Goal: Task Accomplishment & Management: Manage account settings

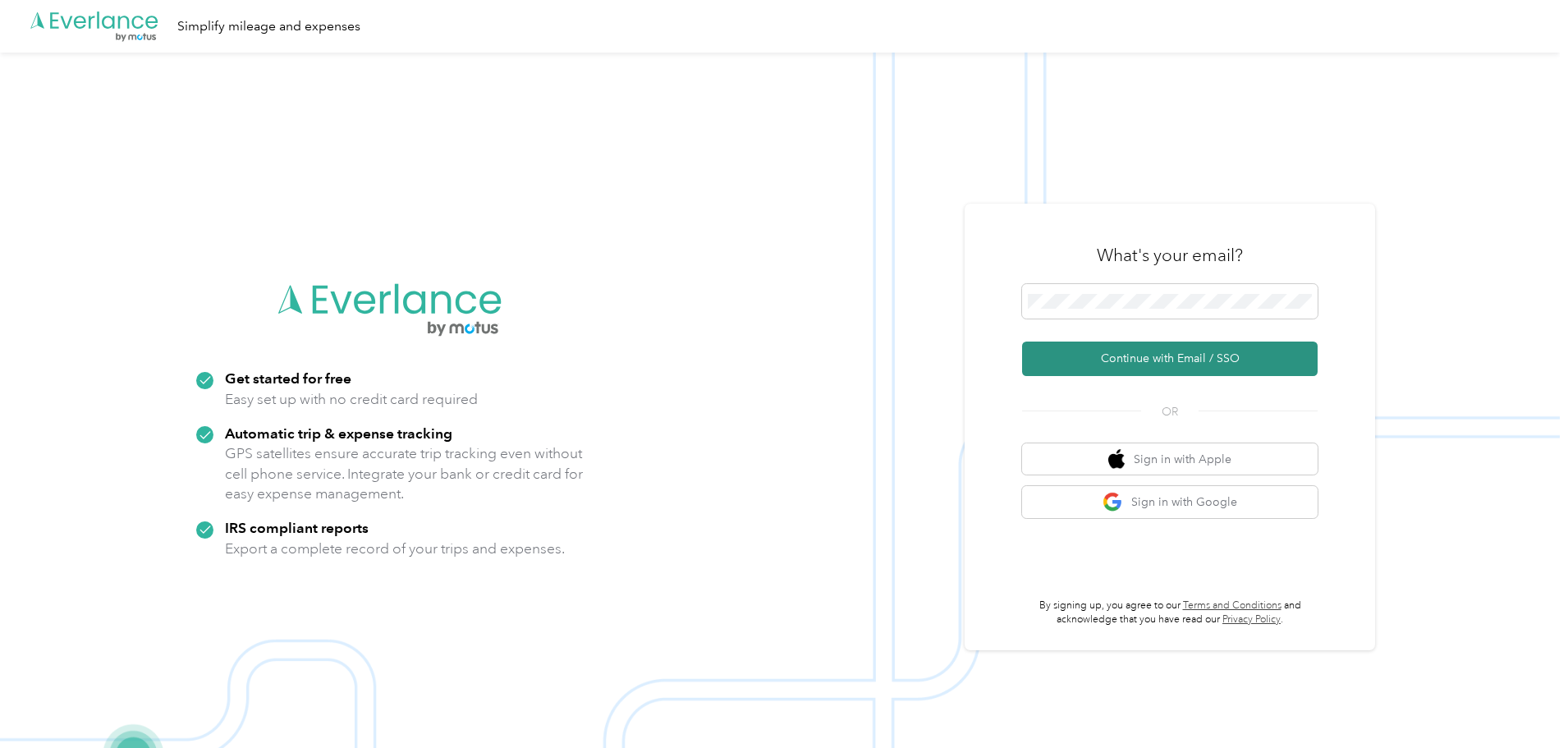
click at [1173, 361] on button "Continue with Email / SSO" at bounding box center [1170, 359] width 295 height 35
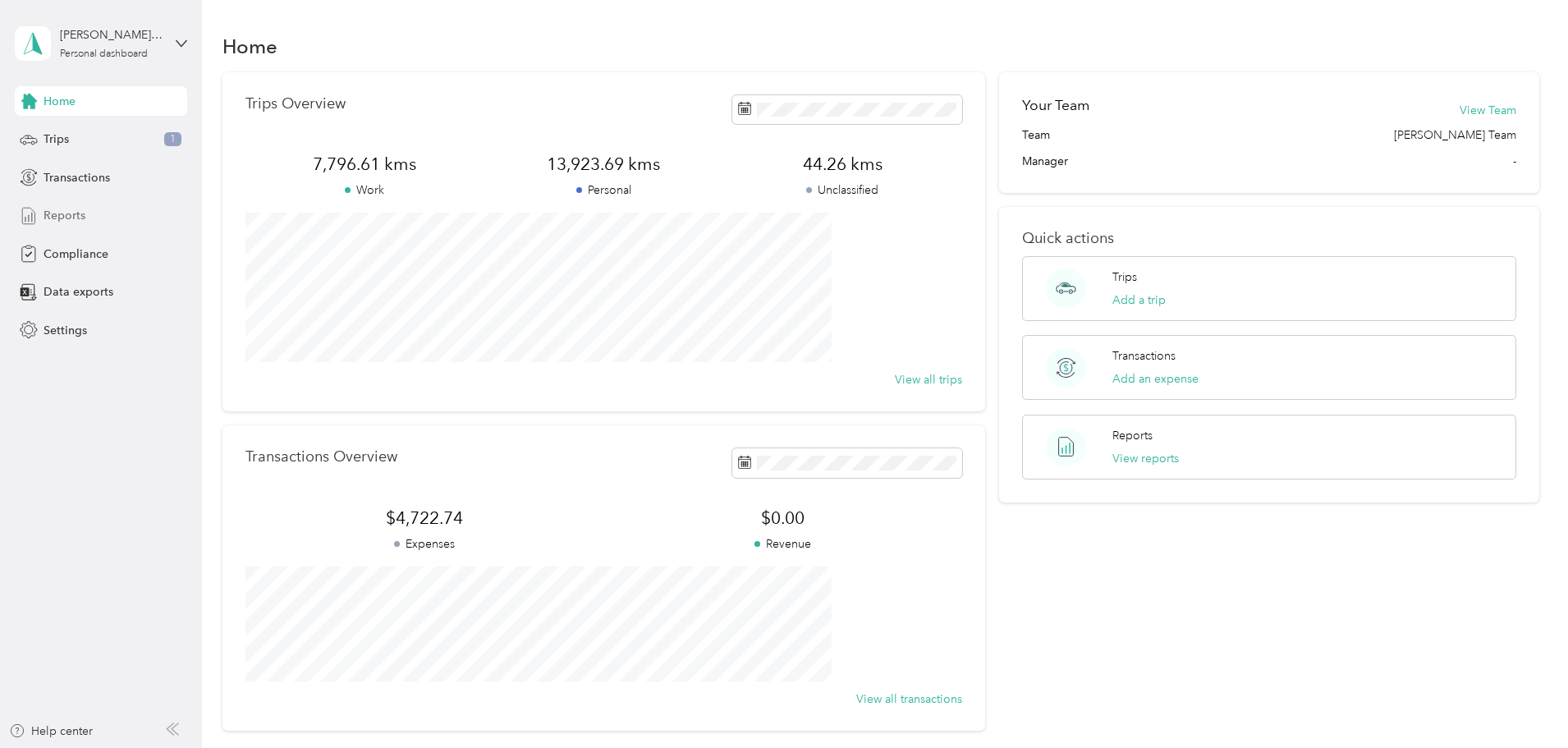
click at [66, 219] on span "Reports" at bounding box center [64, 215] width 42 height 17
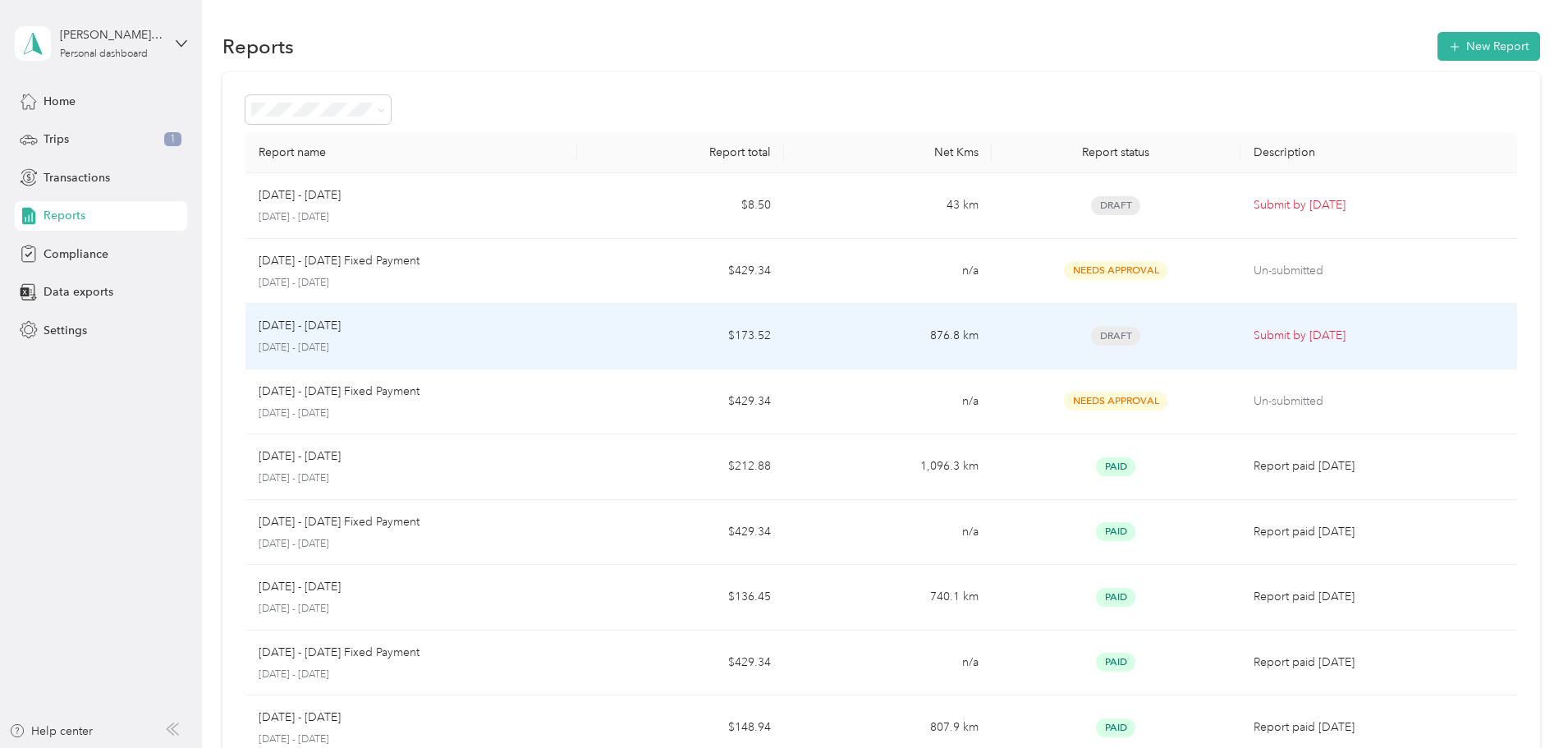
click at [1091, 329] on span "Draft" at bounding box center [1116, 336] width 50 height 19
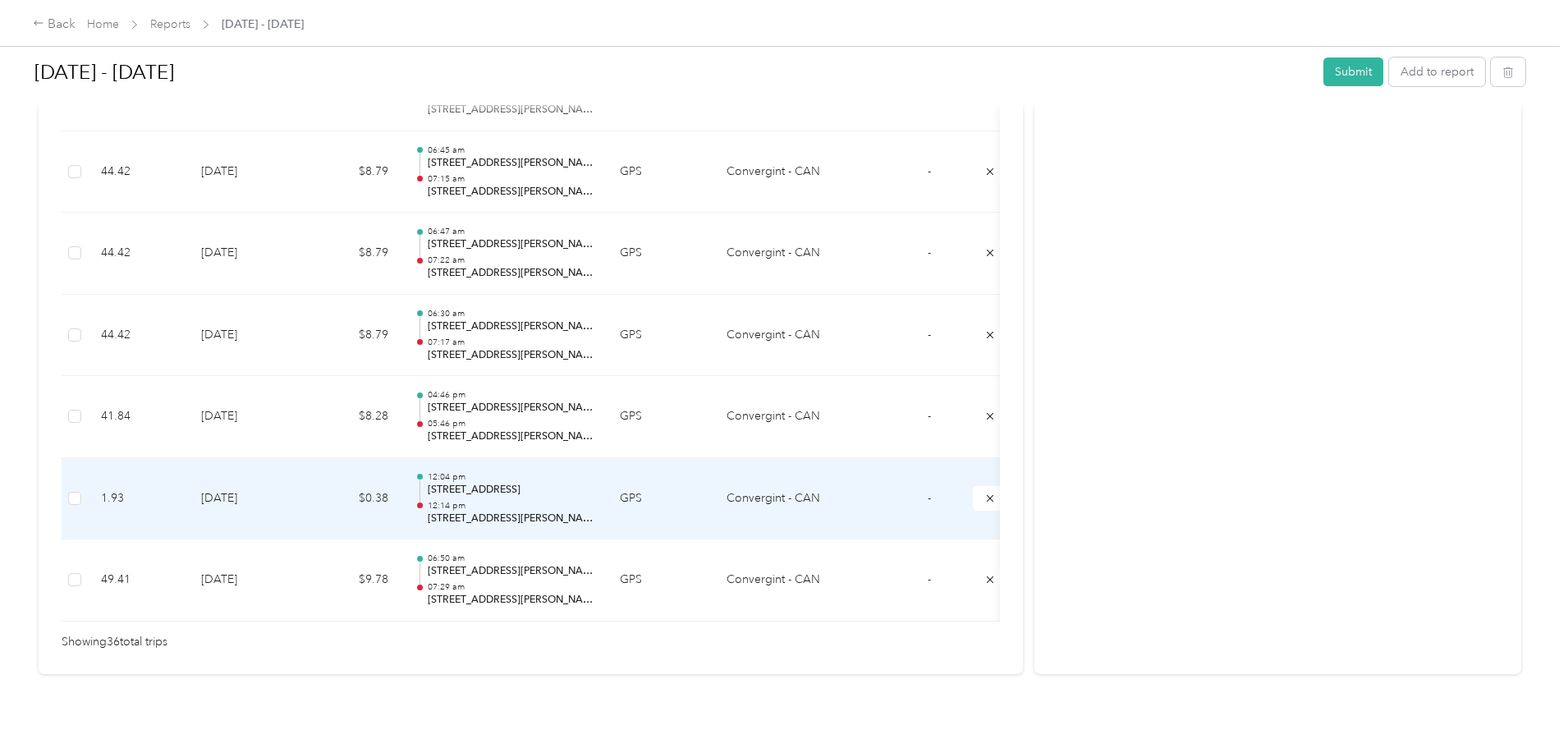
scroll to position [2980, 0]
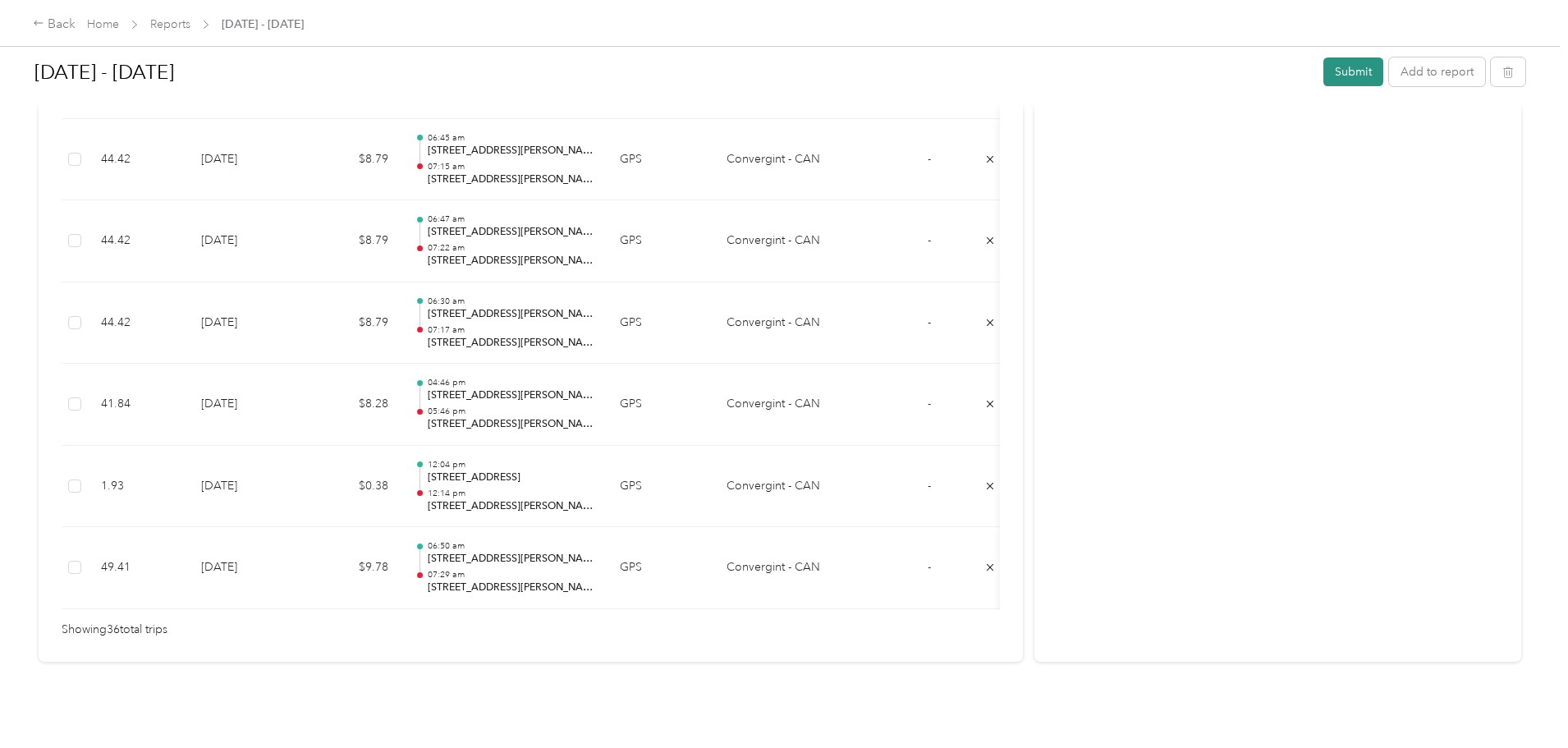
click at [1323, 69] on button "Submit" at bounding box center [1352, 72] width 60 height 28
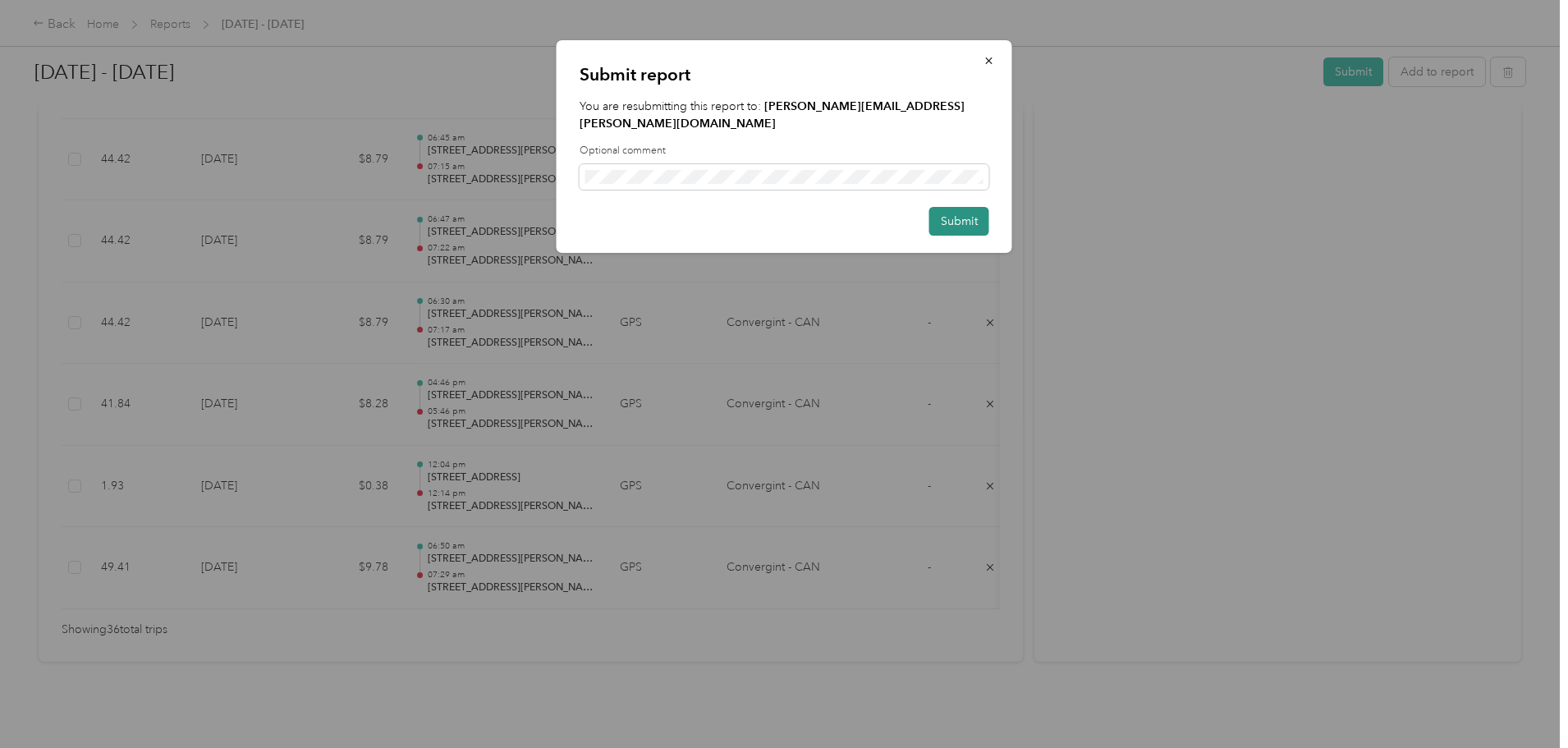
click at [964, 207] on button "Submit" at bounding box center [959, 220] width 60 height 28
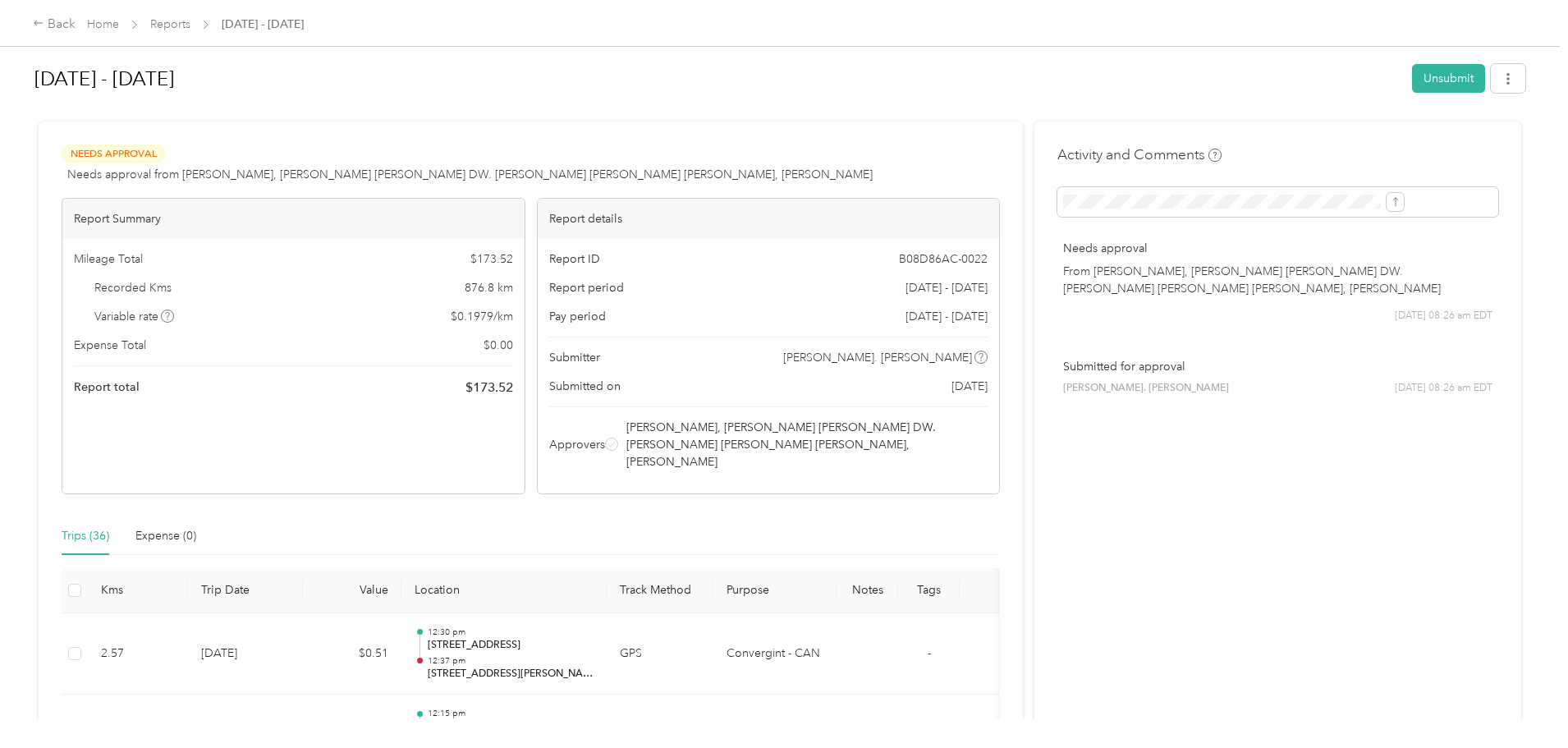
scroll to position [0, 0]
click at [119, 26] on link "Home" at bounding box center [103, 24] width 32 height 14
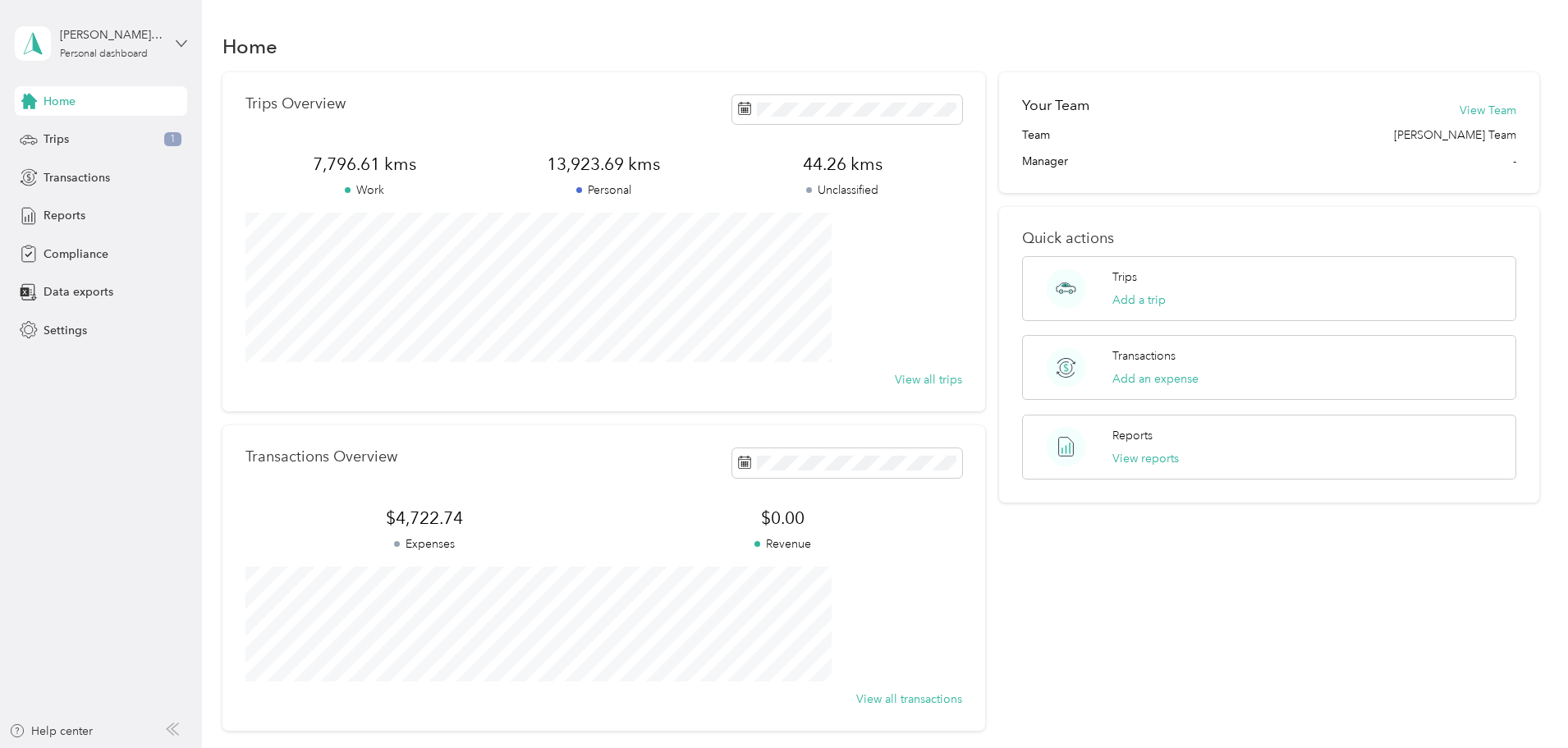
click at [183, 43] on icon at bounding box center [181, 43] width 12 height 12
click at [267, 282] on div "Trips Overview 7,796.61 kms Work 13,923.69 kms Personal 44.26 kms Unclassified …" at bounding box center [881, 401] width 1318 height 658
click at [174, 37] on div "[PERSON_NAME]. [PERSON_NAME] Personal dashboard" at bounding box center [101, 43] width 172 height 58
click at [240, 307] on div "Trips Overview 7,796.61 kms Work 13,923.69 kms Personal 44.26 kms Unclassified …" at bounding box center [881, 401] width 1318 height 658
click at [1460, 108] on button "View Team" at bounding box center [1488, 110] width 57 height 17
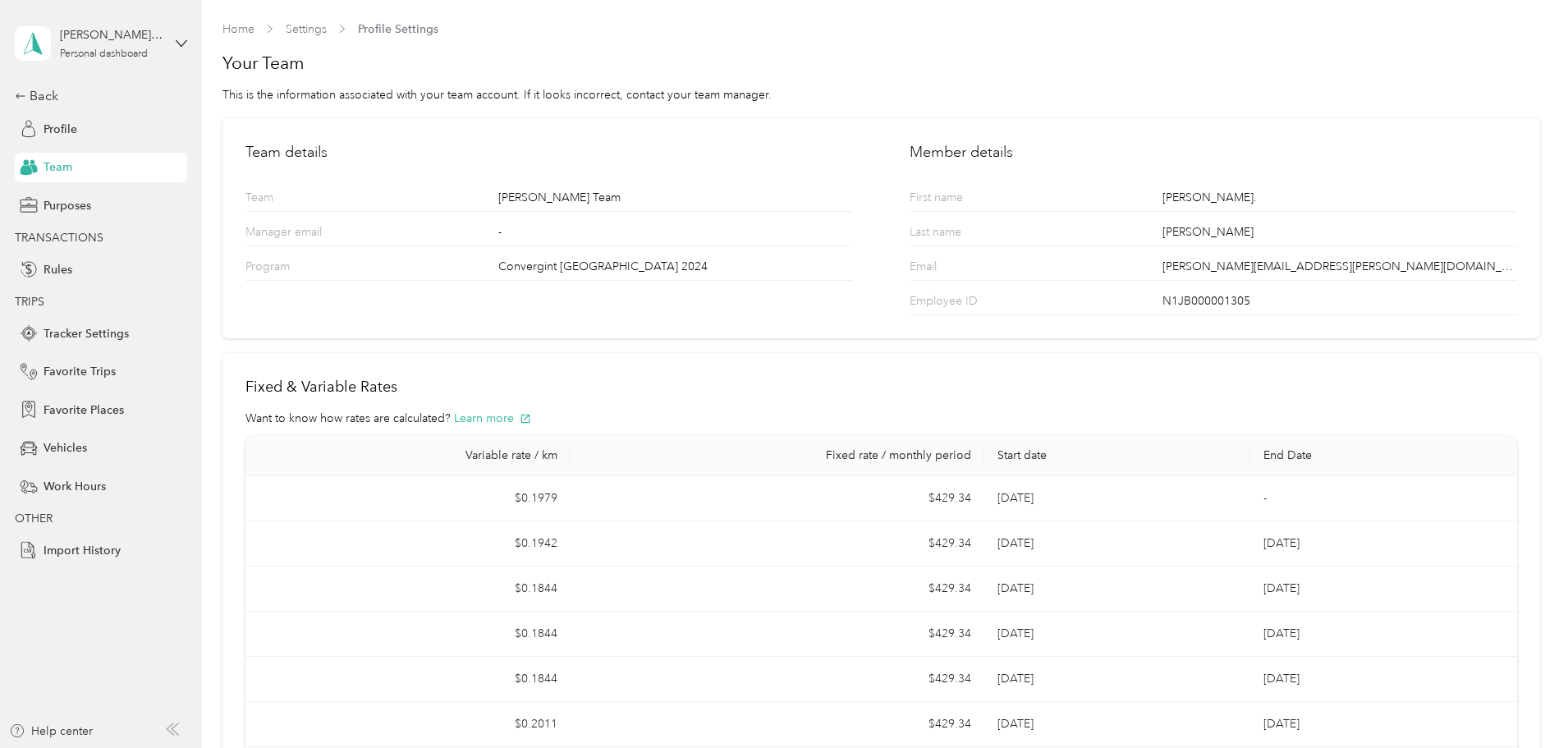
click at [37, 168] on icon at bounding box center [33, 168] width 8 height 8
click at [43, 90] on div "Back" at bounding box center [96, 95] width 164 height 19
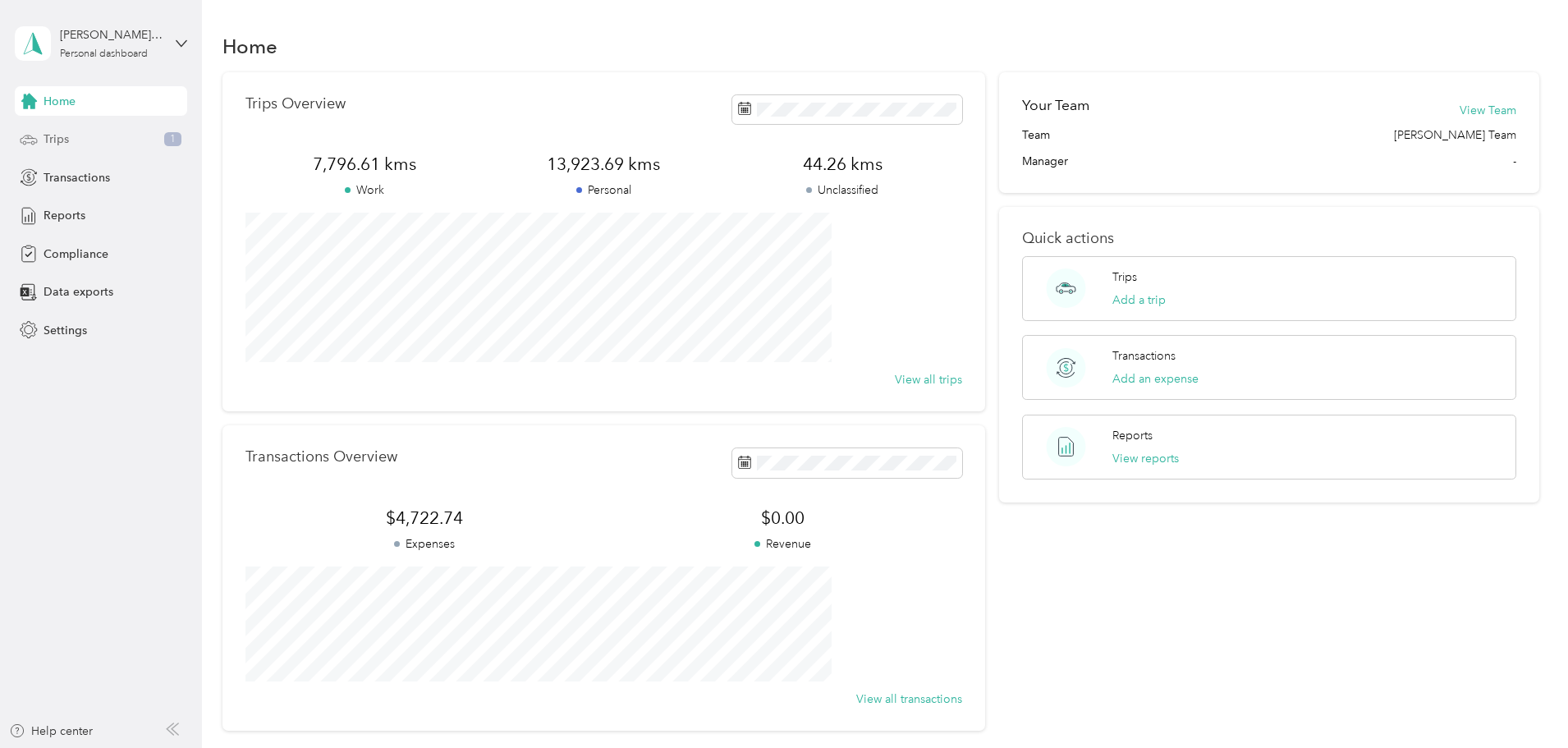
click at [172, 138] on span "1" at bounding box center [172, 140] width 17 height 15
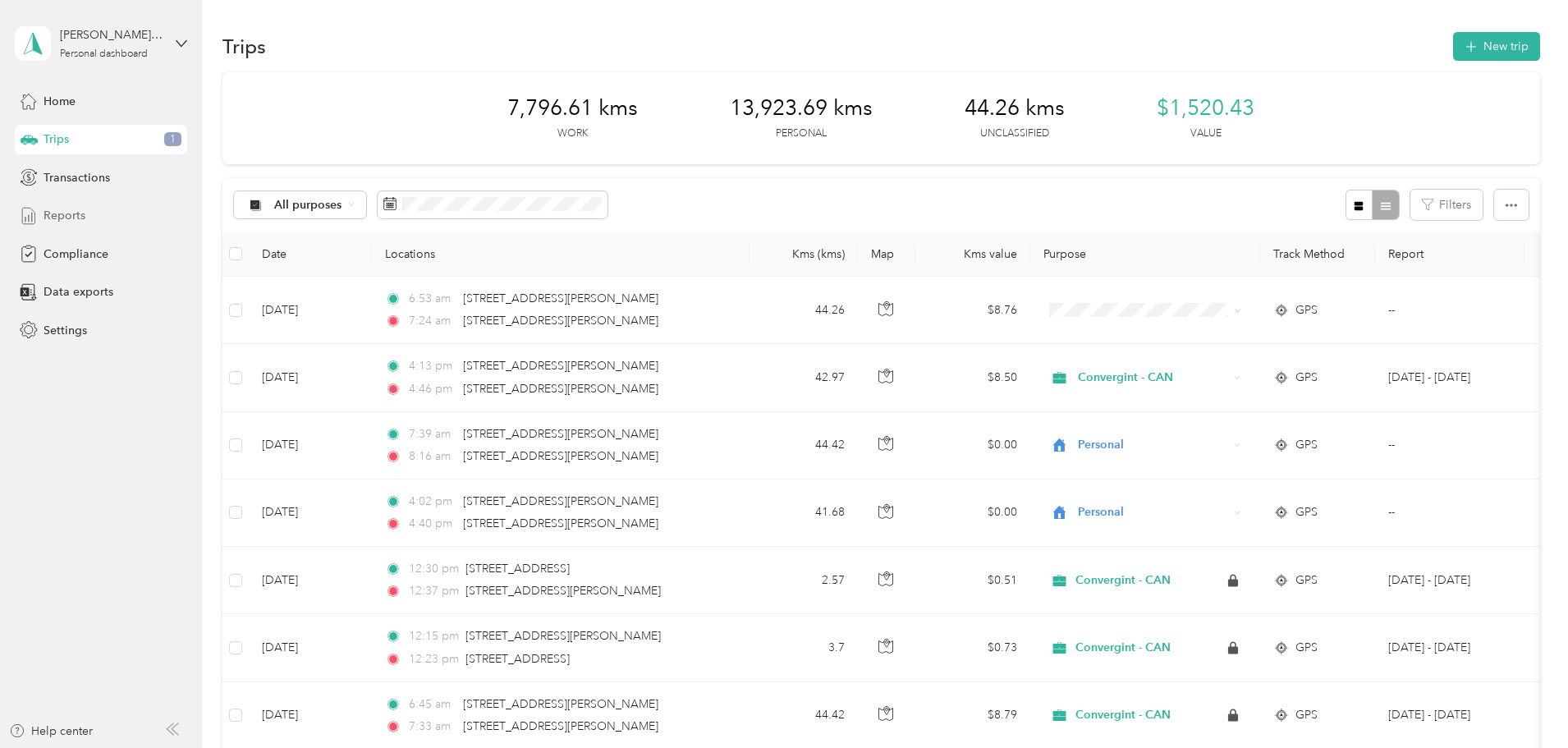
click at [51, 215] on span "Reports" at bounding box center [64, 215] width 42 height 17
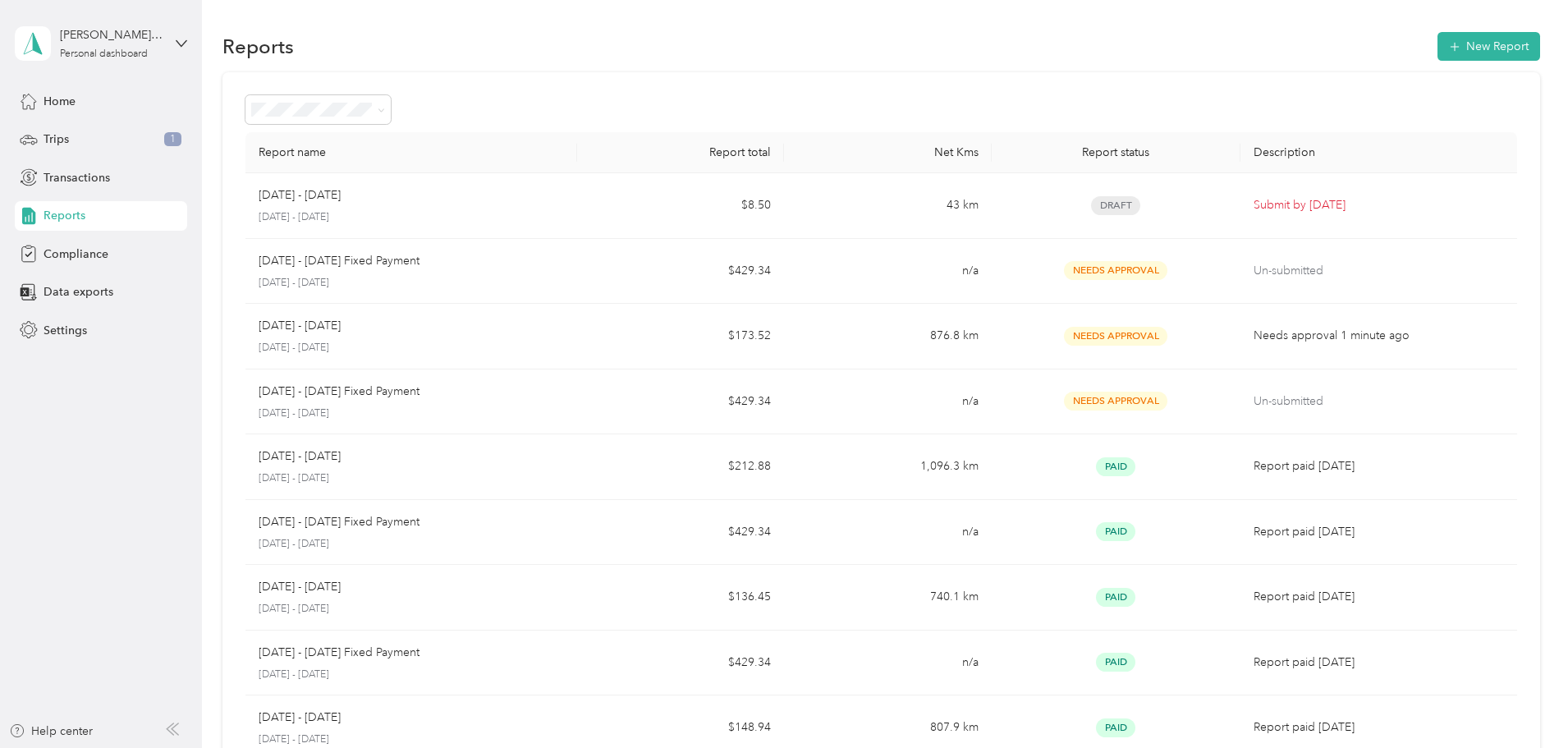
click at [62, 214] on span "Reports" at bounding box center [64, 215] width 42 height 17
click at [72, 97] on span "Home" at bounding box center [59, 101] width 32 height 17
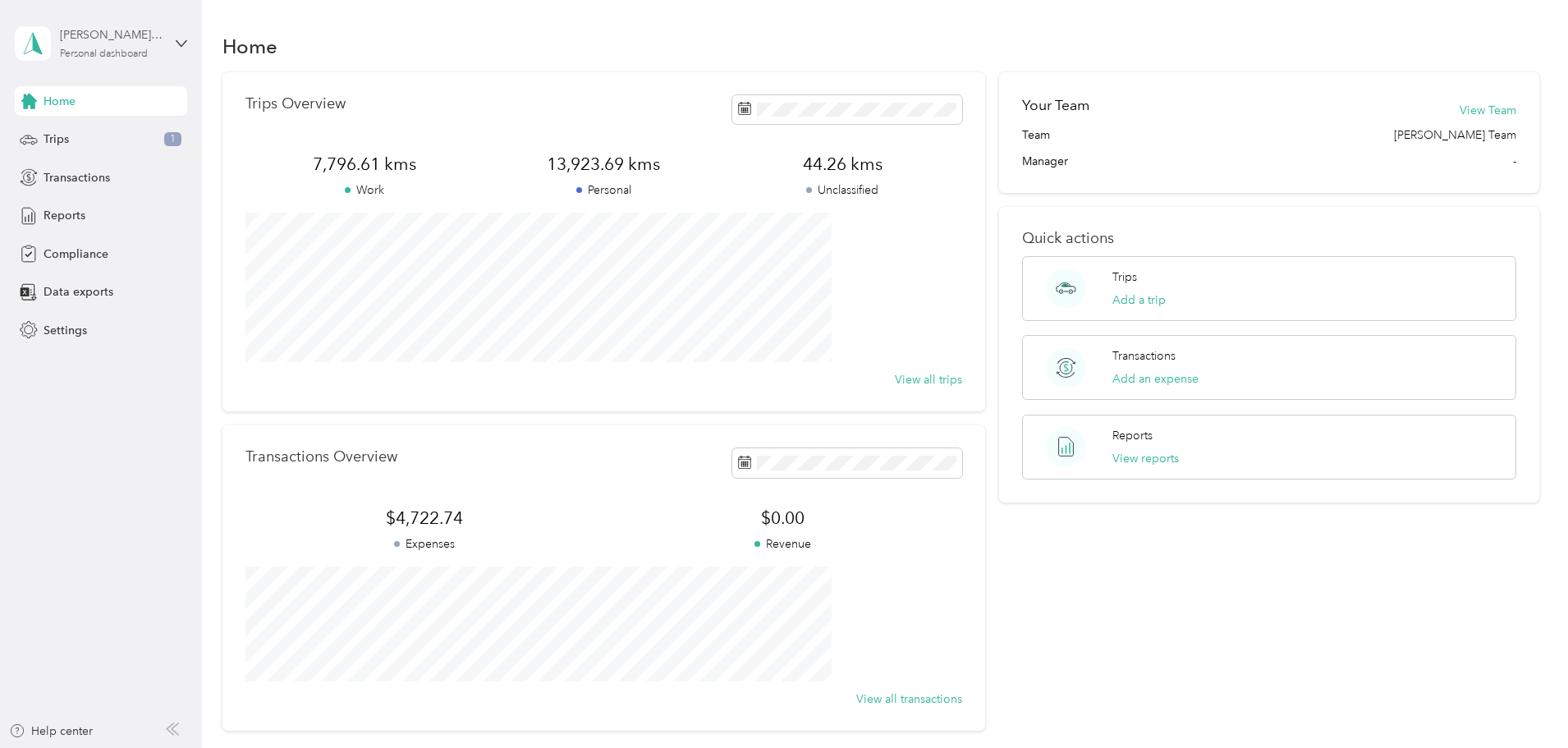
click at [117, 50] on div "Personal dashboard" at bounding box center [104, 54] width 88 height 10
click at [122, 39] on div "[PERSON_NAME]. [PERSON_NAME]" at bounding box center [111, 35] width 103 height 17
click at [180, 44] on icon at bounding box center [181, 43] width 10 height 6
click at [1460, 103] on button "View Team" at bounding box center [1488, 110] width 57 height 17
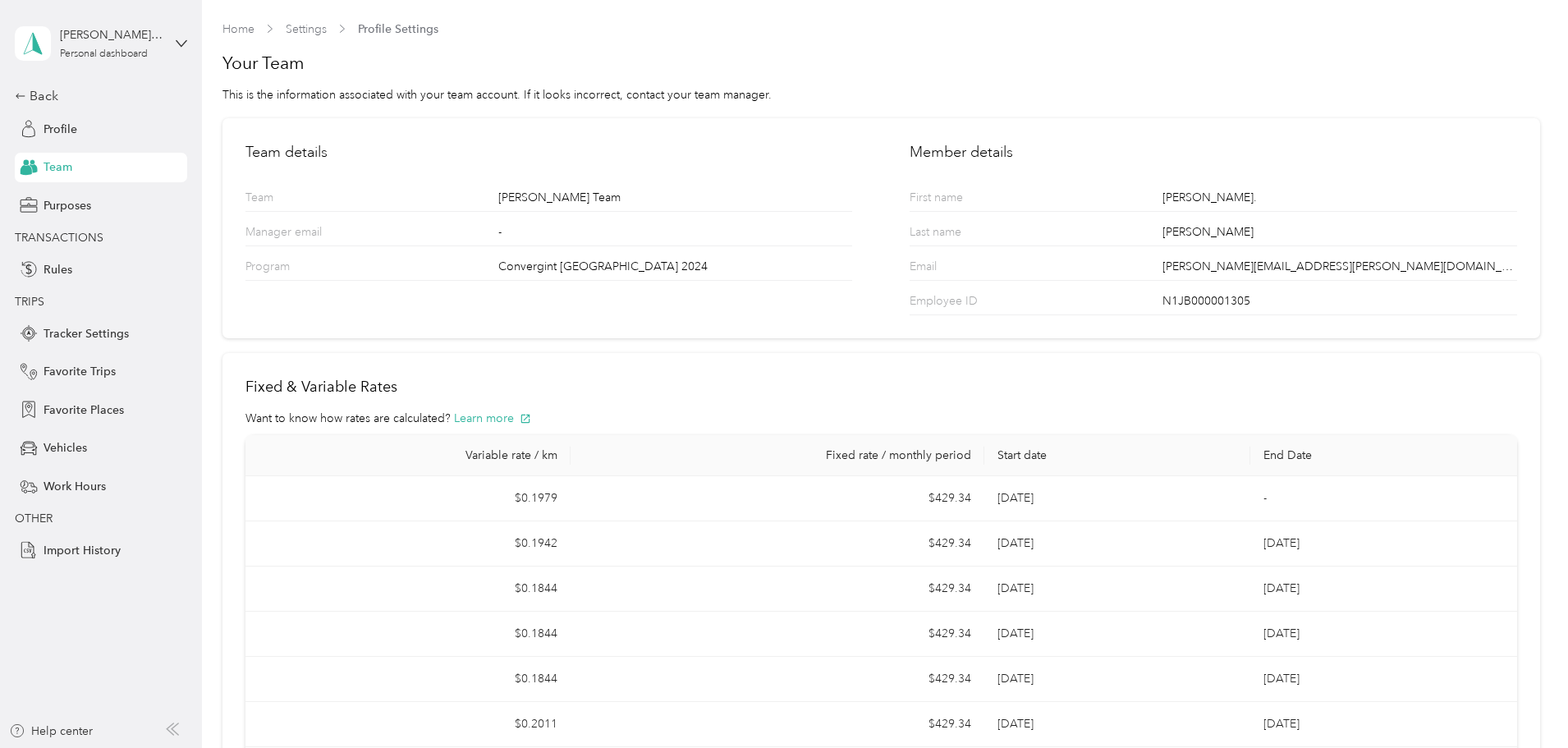
scroll to position [82, 0]
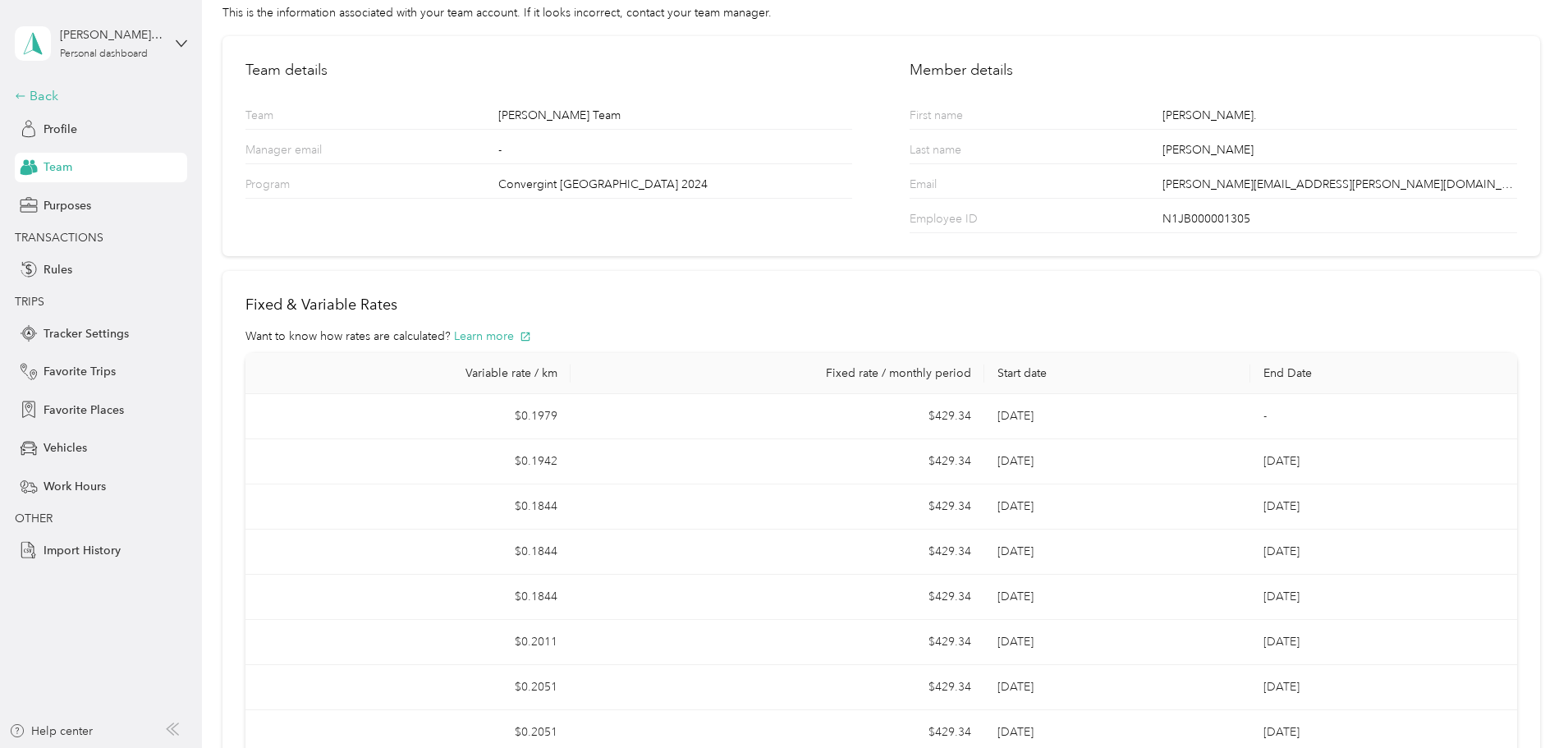
click at [42, 98] on div "Back" at bounding box center [96, 95] width 164 height 19
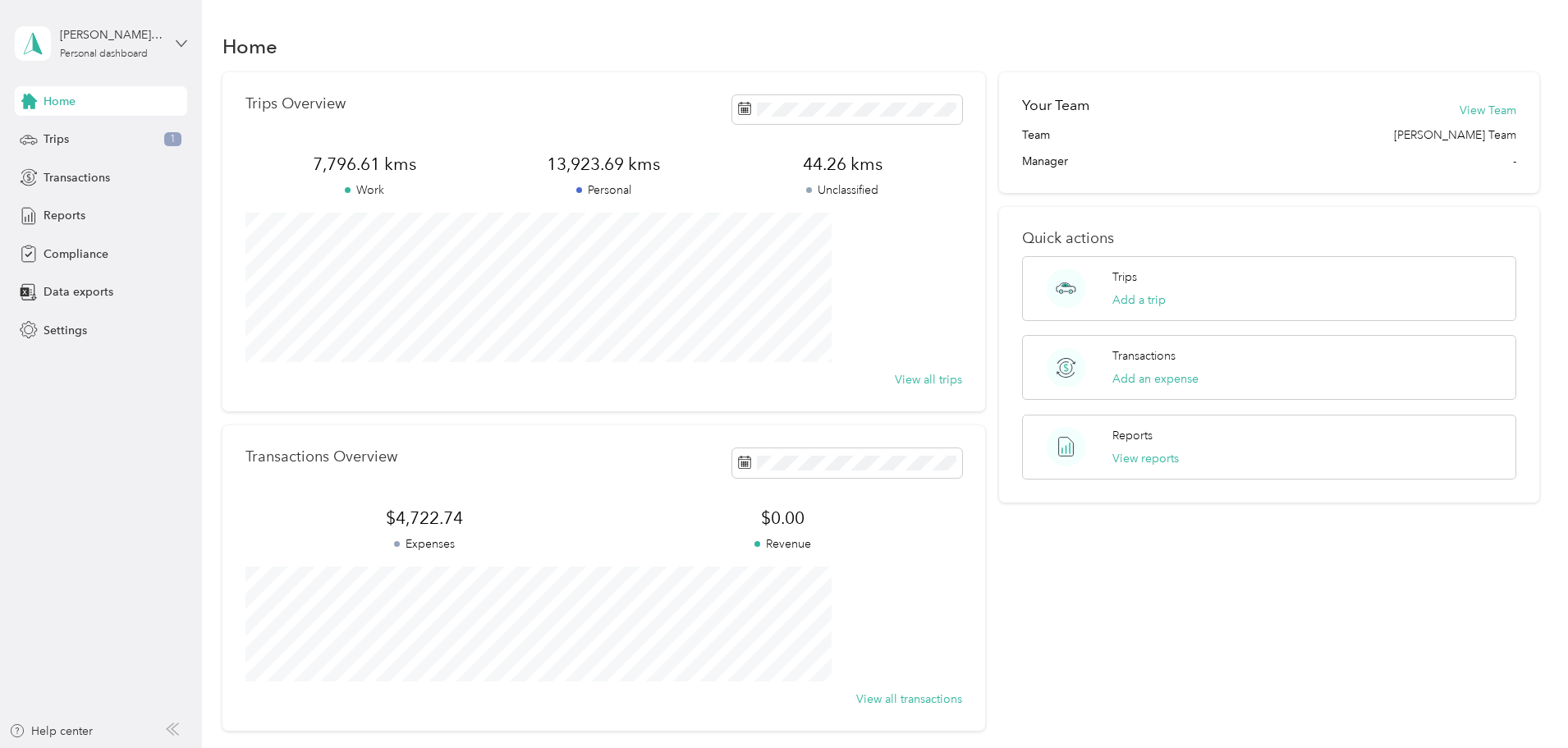
click at [181, 42] on icon at bounding box center [181, 43] width 12 height 12
click at [50, 134] on div "Log out" at bounding box center [61, 135] width 63 height 17
